Goal: Task Accomplishment & Management: Manage account settings

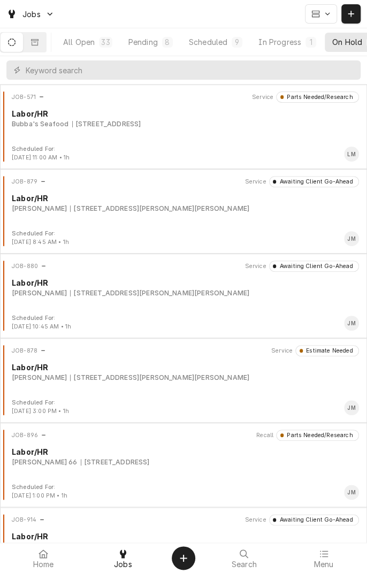
scroll to position [0, 102]
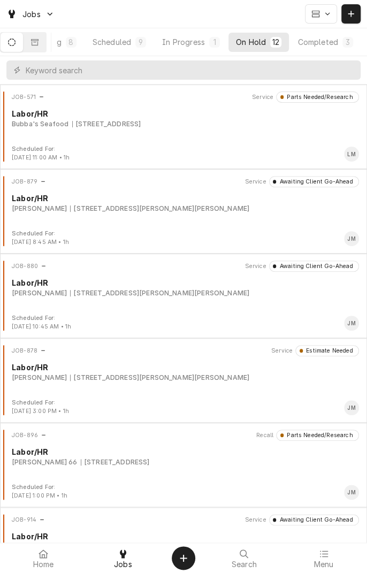
click at [326, 41] on div "Completed" at bounding box center [318, 41] width 40 height 11
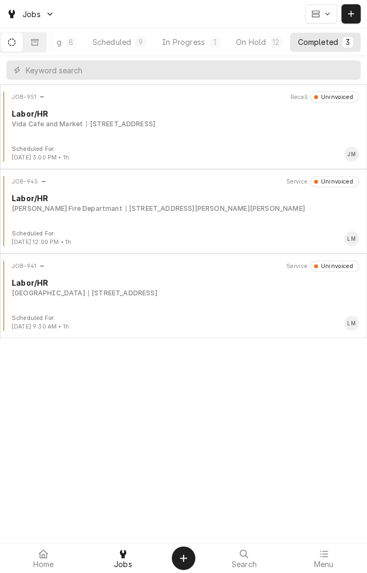
click at [46, 35] on button "Dynamic Content Wrapper" at bounding box center [35, 42] width 22 height 19
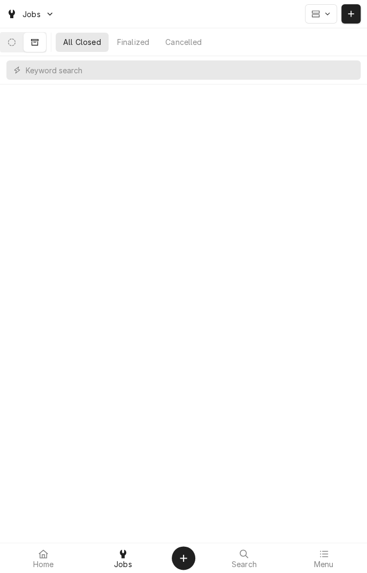
scroll to position [0, 0]
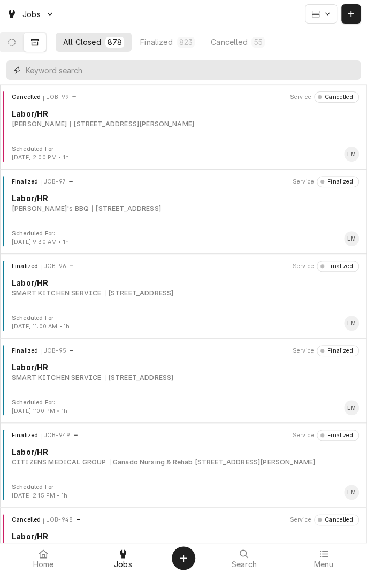
click at [168, 73] on input "Dynamic Content Wrapper" at bounding box center [191, 69] width 330 height 19
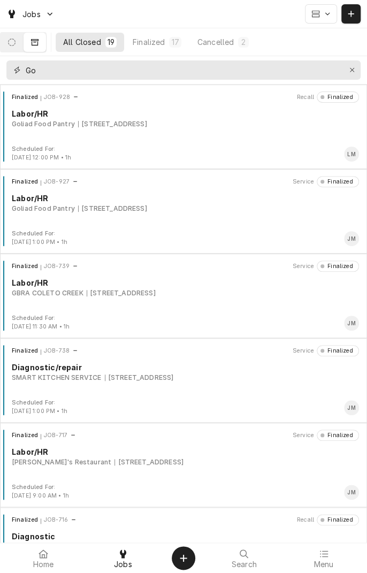
type input "G"
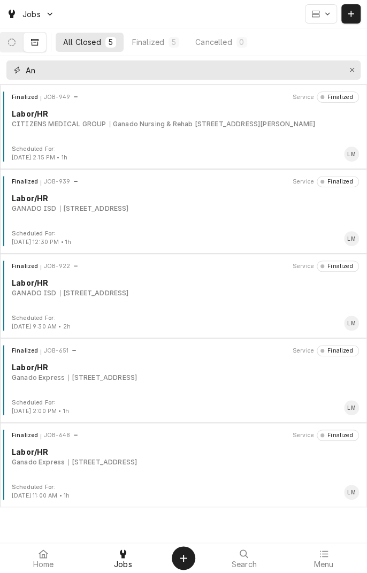
type input "A"
type input "Ganado"
click at [169, 129] on div "Finalized JOB-949 Service Finalized Labor/HR CITIZENS MEDICAL GROUP Ganado Nurs…" at bounding box center [183, 119] width 359 height 54
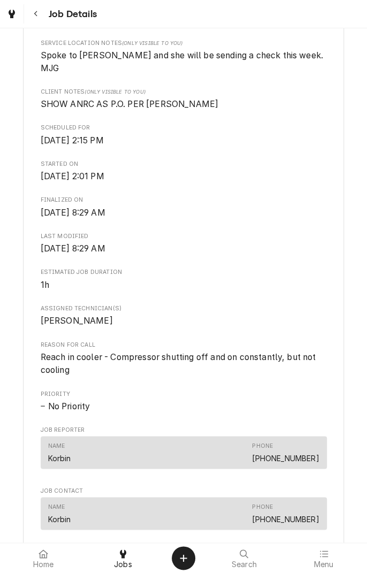
scroll to position [309, 0]
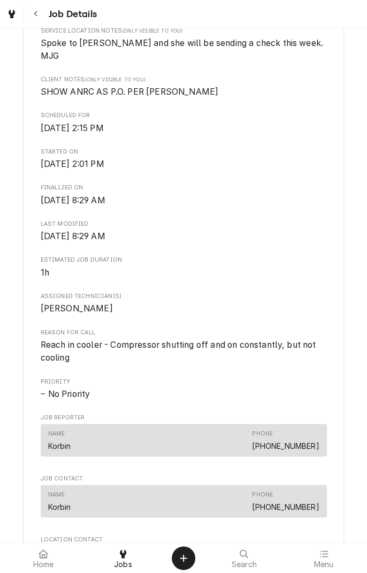
click at [42, 16] on button "Navigate back" at bounding box center [35, 13] width 19 height 19
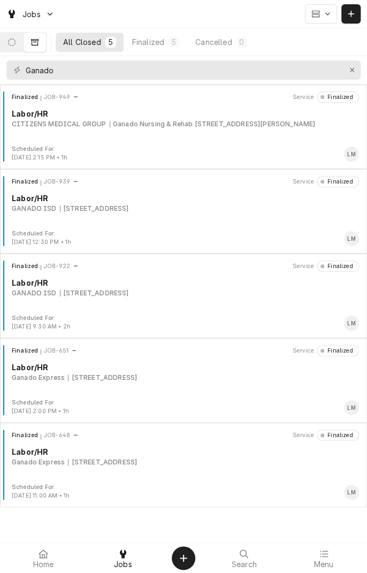
click at [71, 211] on div "304 W Rodgers, Ganado, TX" at bounding box center [94, 209] width 69 height 10
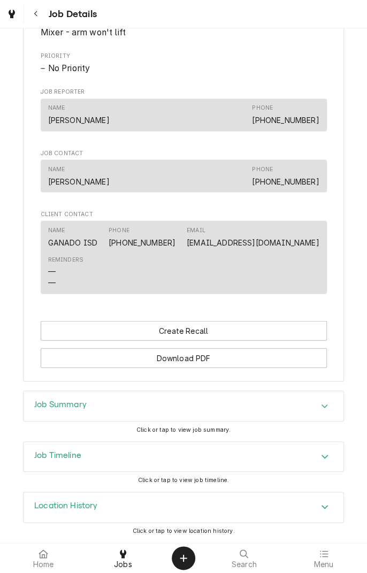
scroll to position [535, 0]
click at [323, 409] on icon "Accordion Header" at bounding box center [324, 406] width 7 height 9
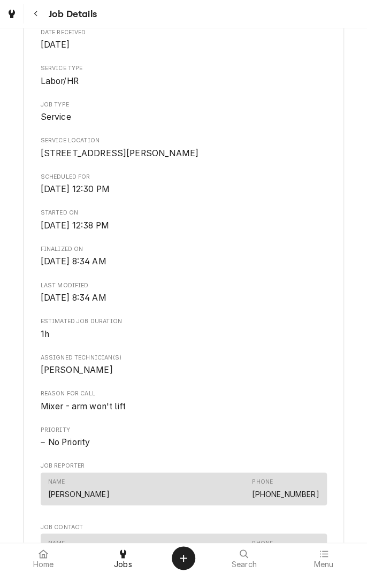
scroll to position [0, 0]
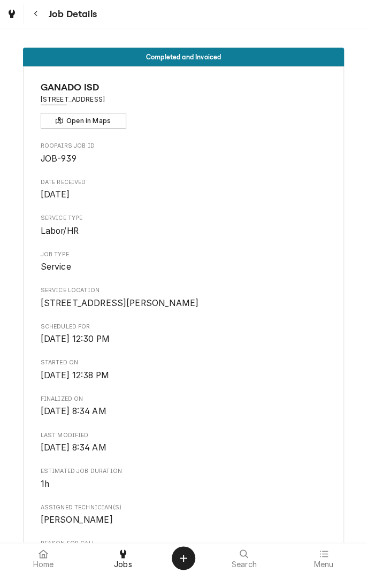
click at [32, 22] on button "Navigate back" at bounding box center [35, 13] width 19 height 19
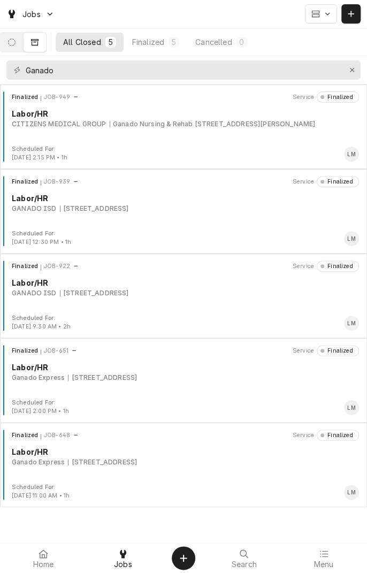
click at [101, 292] on div "[STREET_ADDRESS]" at bounding box center [94, 293] width 69 height 10
